Goal: Check status: Check status

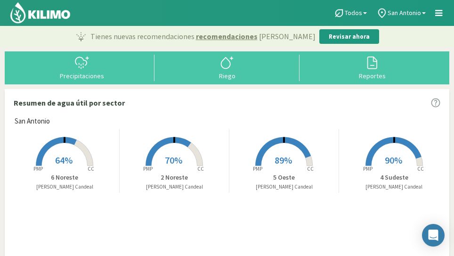
click at [65, 154] on span "64%" at bounding box center [63, 160] width 17 height 12
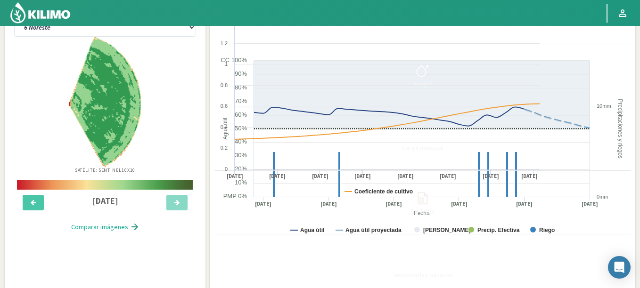
scroll to position [47, 0]
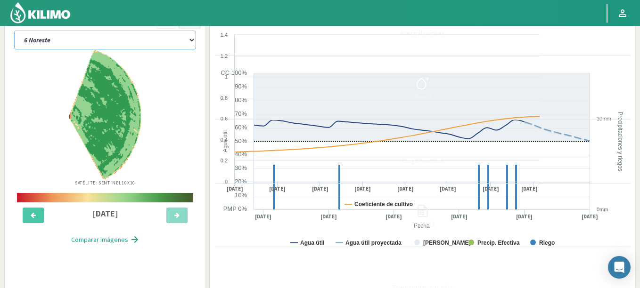
click at [107, 34] on select "2 Noreste 4 Sudeste 5 Oeste 6 Noreste" at bounding box center [105, 40] width 182 height 19
select select "0: Object"
click at [14, 31] on select "2 Noreste 4 Sudeste 5 Oeste 6 Noreste" at bounding box center [105, 40] width 182 height 19
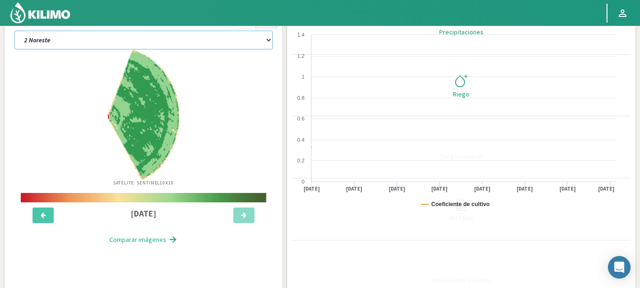
select select "2: Object"
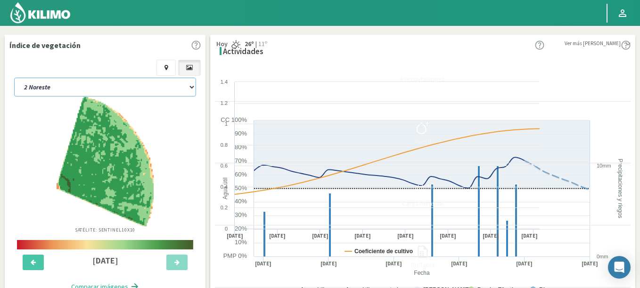
click at [108, 80] on select "2 Noreste 4 Sudeste 5 Oeste 6 Noreste" at bounding box center [105, 87] width 182 height 19
select select "5: Object"
click at [14, 78] on select "2 Noreste 4 Sudeste 5 Oeste 6 Noreste" at bounding box center [105, 87] width 182 height 19
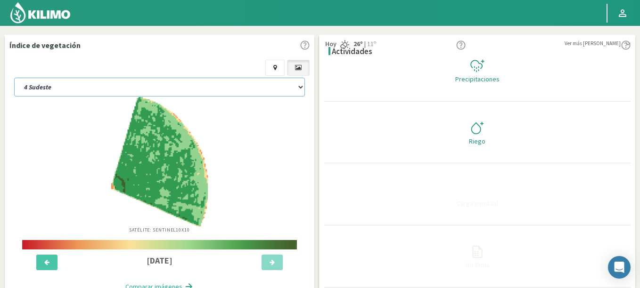
select select "4: Object"
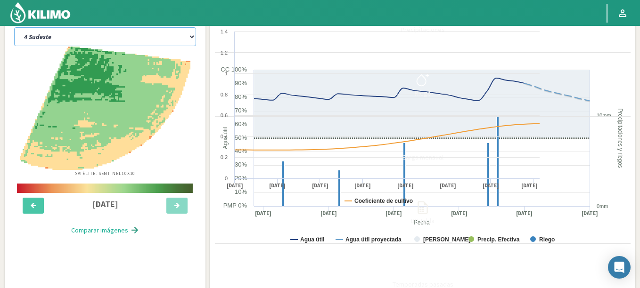
scroll to position [39, 0]
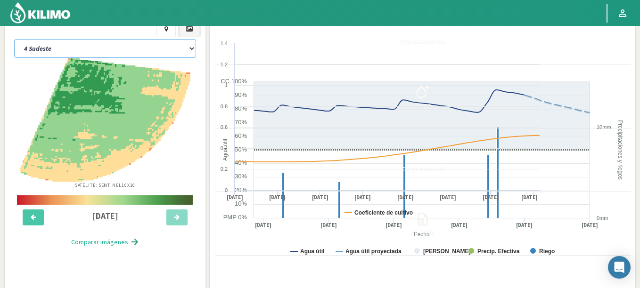
click at [107, 43] on select "2 Noreste 4 Sudeste 5 Oeste 6 Noreste" at bounding box center [105, 48] width 182 height 19
select select "10: Object"
click at [14, 39] on select "2 Noreste 4 Sudeste 5 Oeste 6 Noreste" at bounding box center [105, 48] width 182 height 19
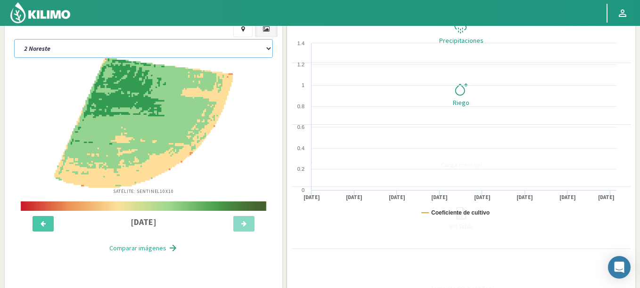
select select "6: Object"
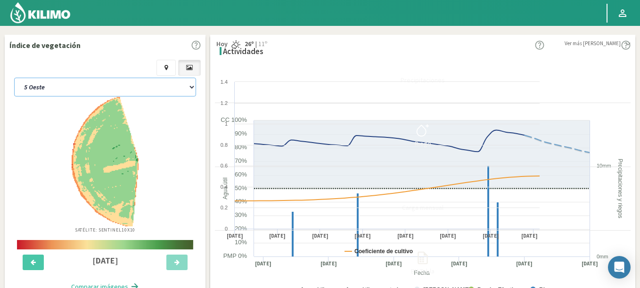
click at [109, 82] on select "2 Noreste 4 Sudeste 5 Oeste 6 Noreste" at bounding box center [105, 87] width 182 height 19
click at [14, 78] on select "2 Noreste 4 Sudeste 5 Oeste 6 Noreste" at bounding box center [105, 87] width 182 height 19
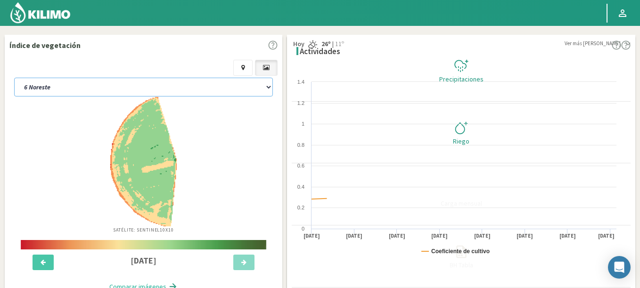
select select "14: Object"
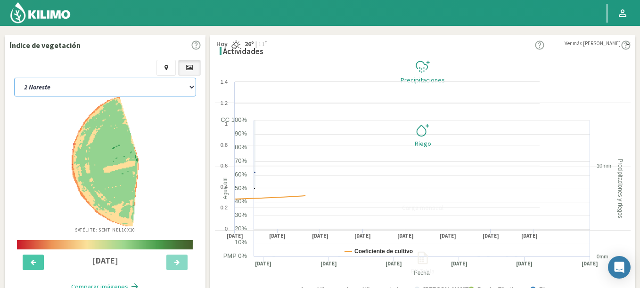
select select "8: Object"
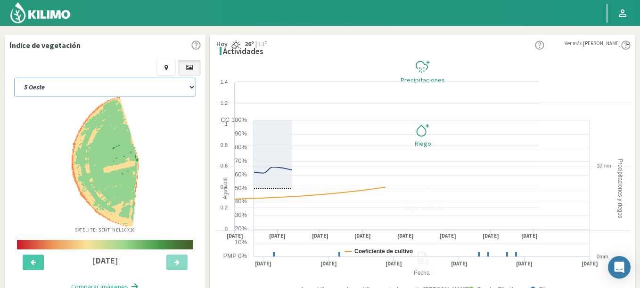
select select "19: Object"
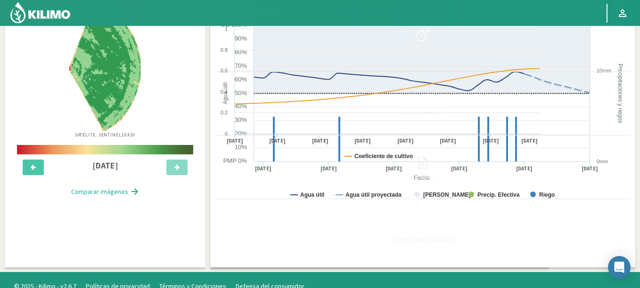
scroll to position [142, 0]
